Goal: Transaction & Acquisition: Obtain resource

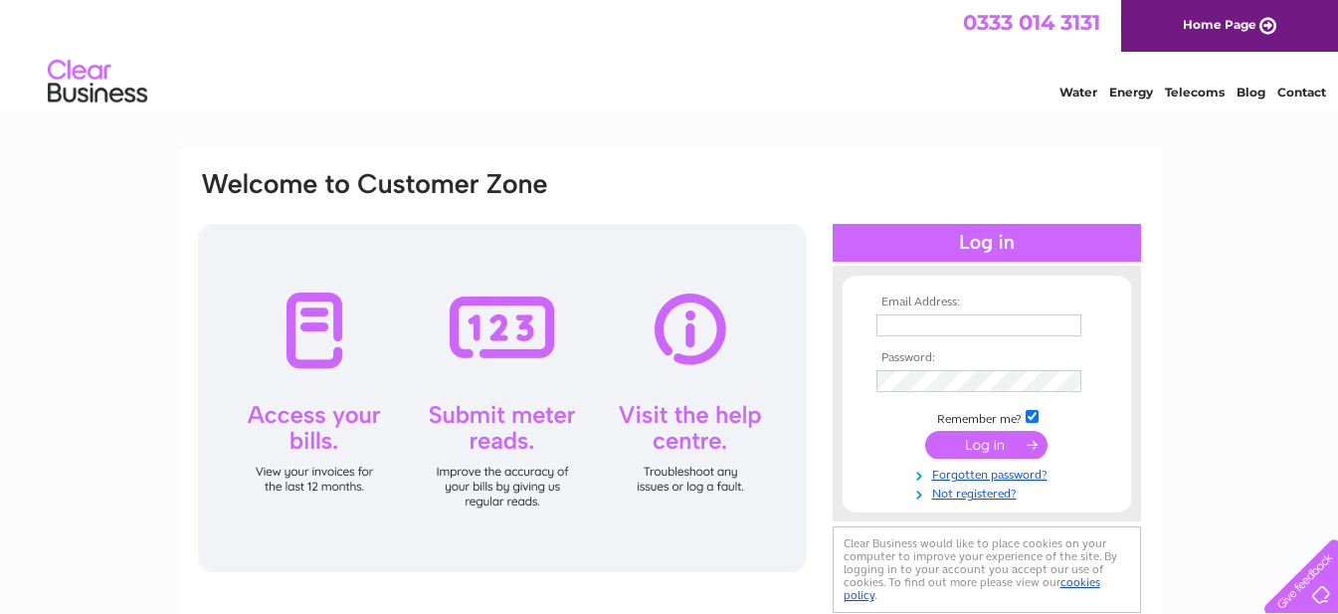
type input "afzan@bushhotel.co.uk"
click at [973, 435] on input "submit" at bounding box center [986, 445] width 122 height 28
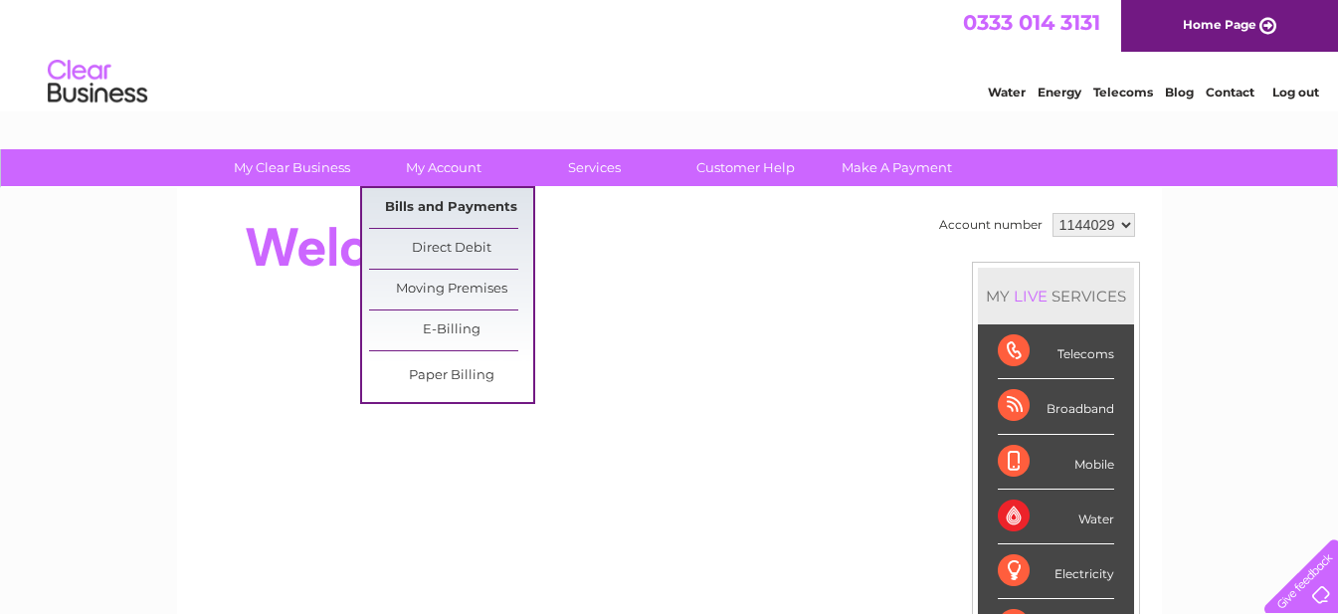
click at [455, 206] on link "Bills and Payments" at bounding box center [451, 208] width 164 height 40
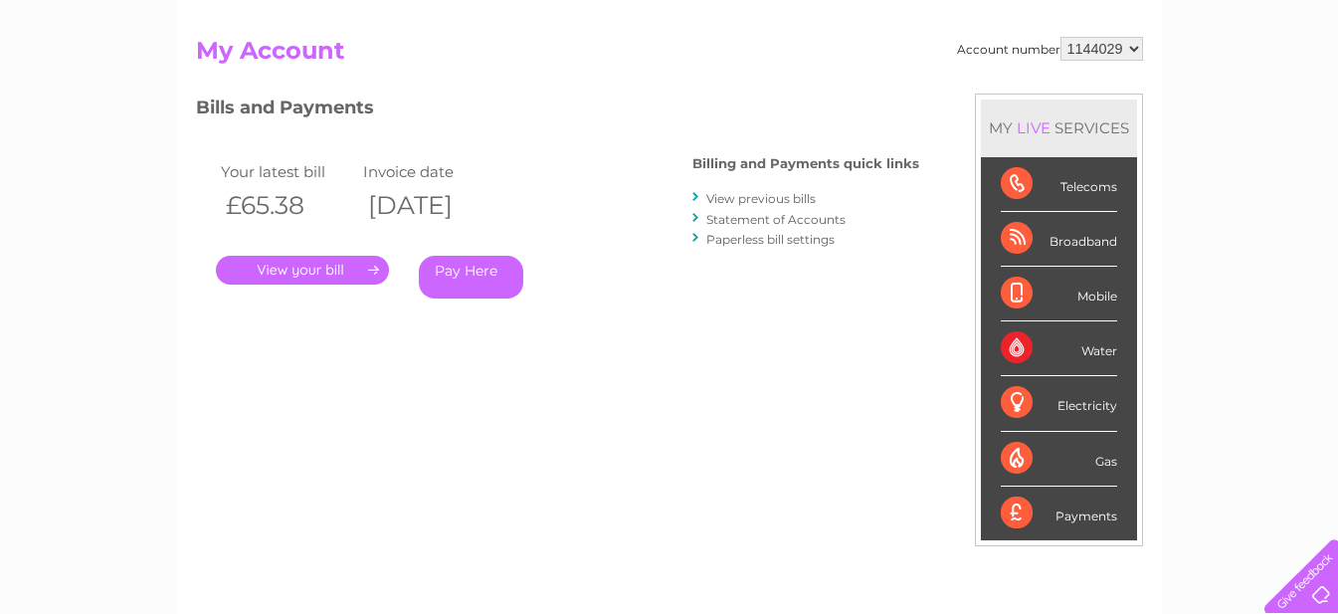
scroll to position [199, 0]
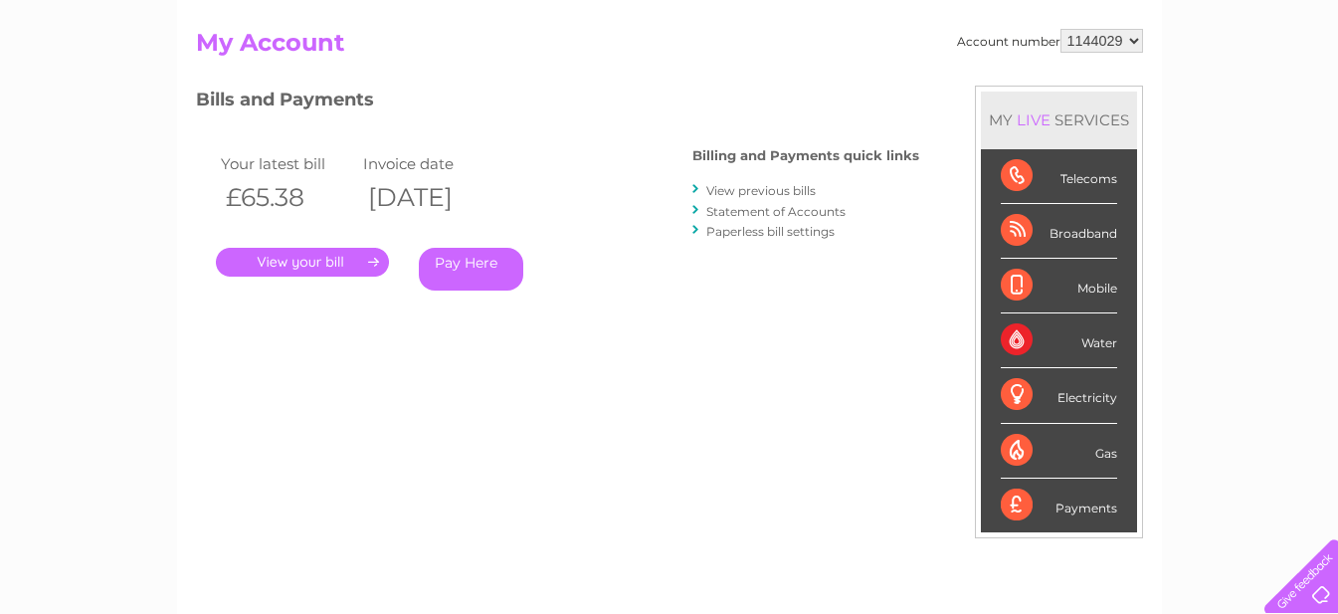
click at [342, 270] on link "." at bounding box center [302, 262] width 173 height 29
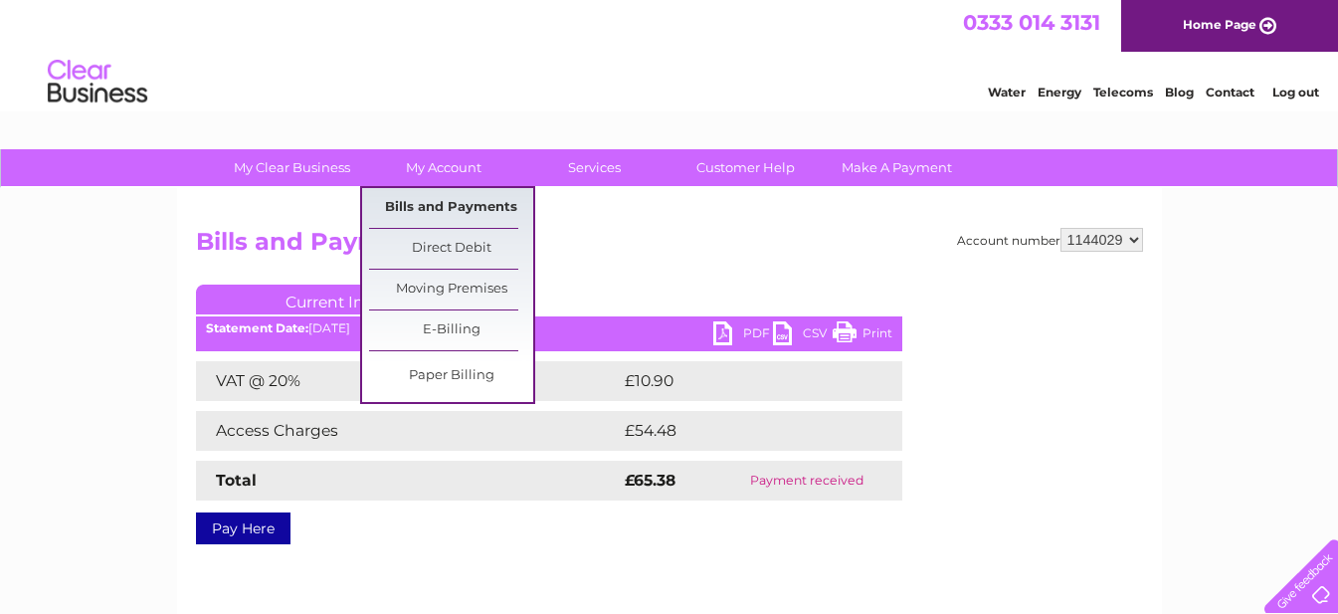
click at [454, 209] on link "Bills and Payments" at bounding box center [451, 208] width 164 height 40
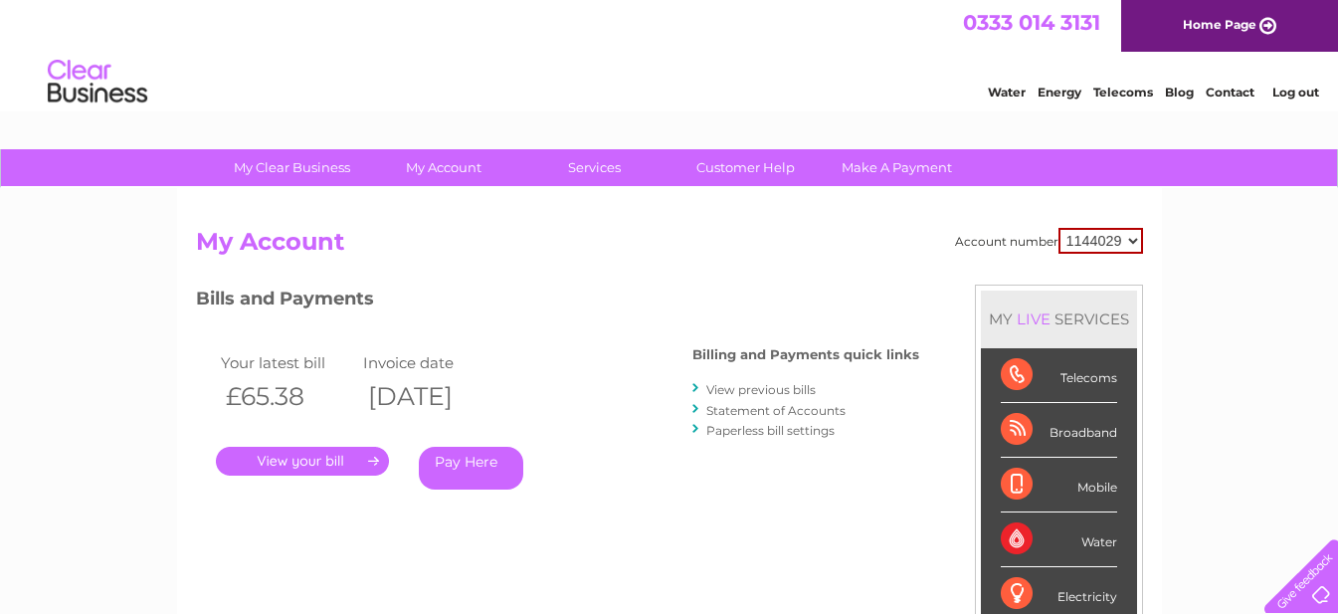
click at [754, 388] on link "View previous bills" at bounding box center [760, 389] width 109 height 15
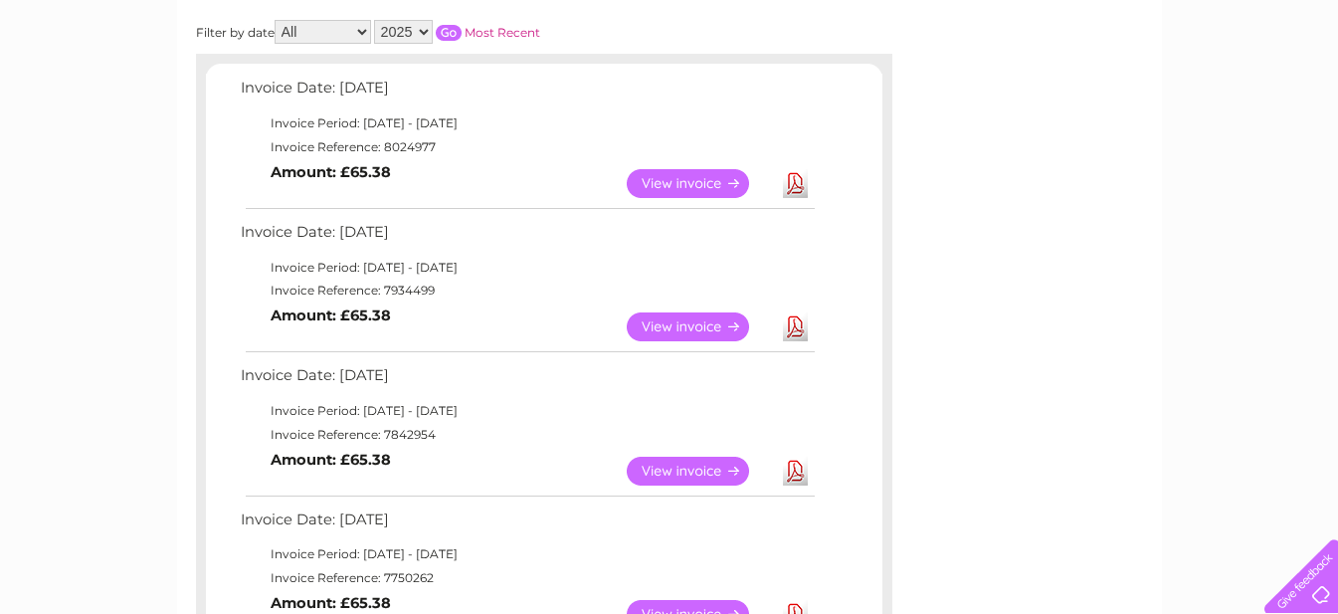
click at [794, 327] on link "Download" at bounding box center [795, 326] width 25 height 29
click at [793, 186] on link "Download" at bounding box center [795, 183] width 25 height 29
